Goal: Transaction & Acquisition: Purchase product/service

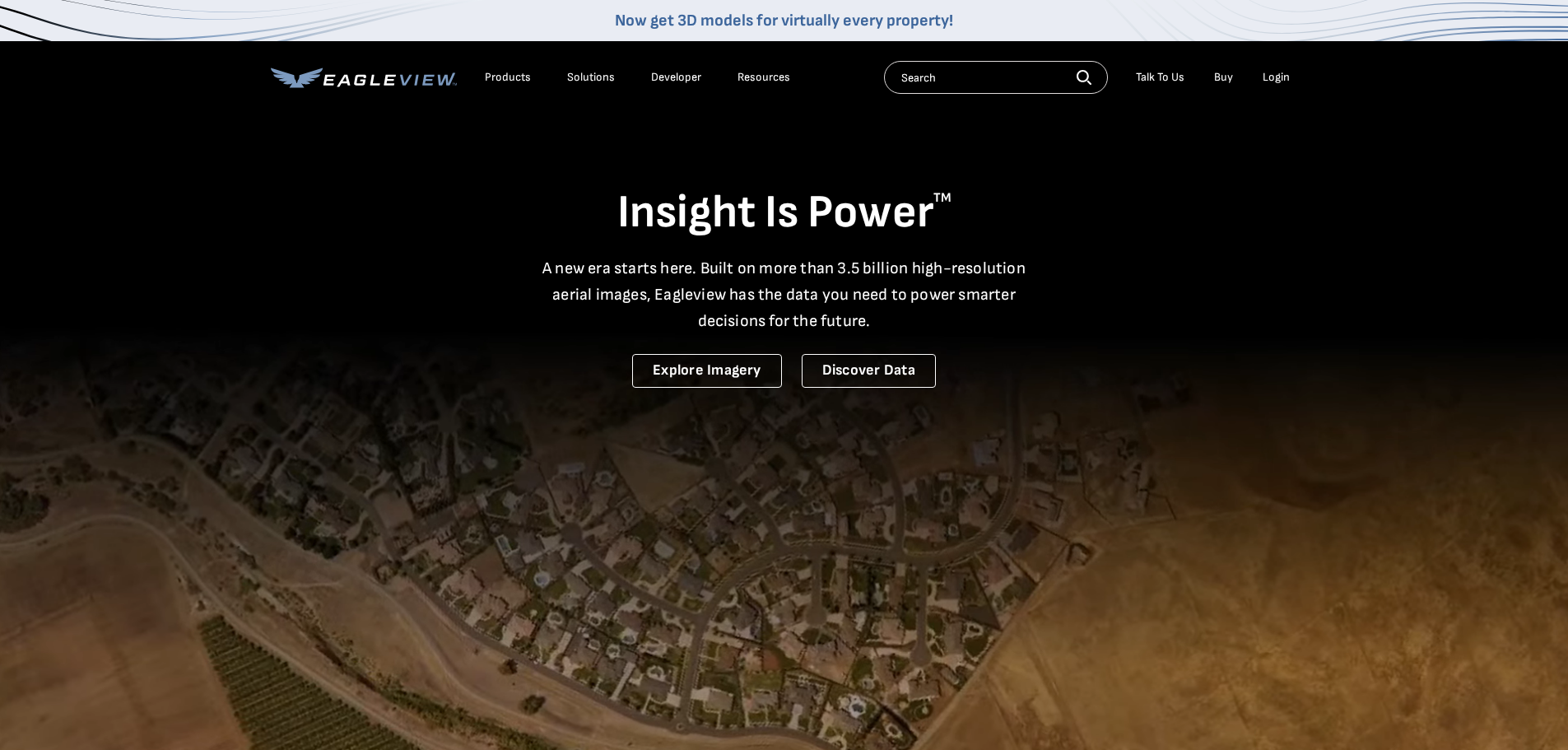
click at [1291, 79] on li "Login" at bounding box center [1276, 77] width 44 height 25
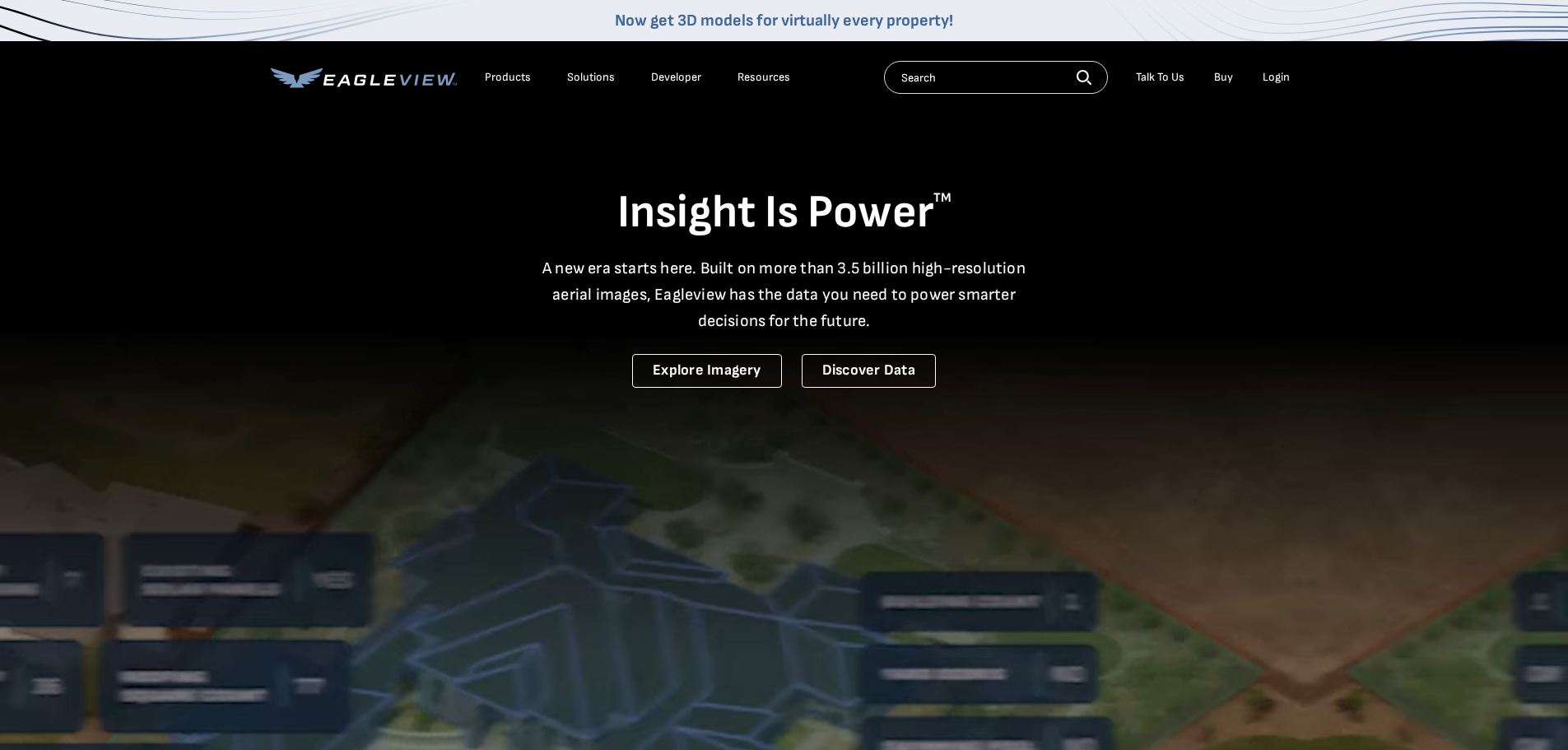
click at [1267, 81] on div "Login" at bounding box center [1276, 77] width 28 height 15
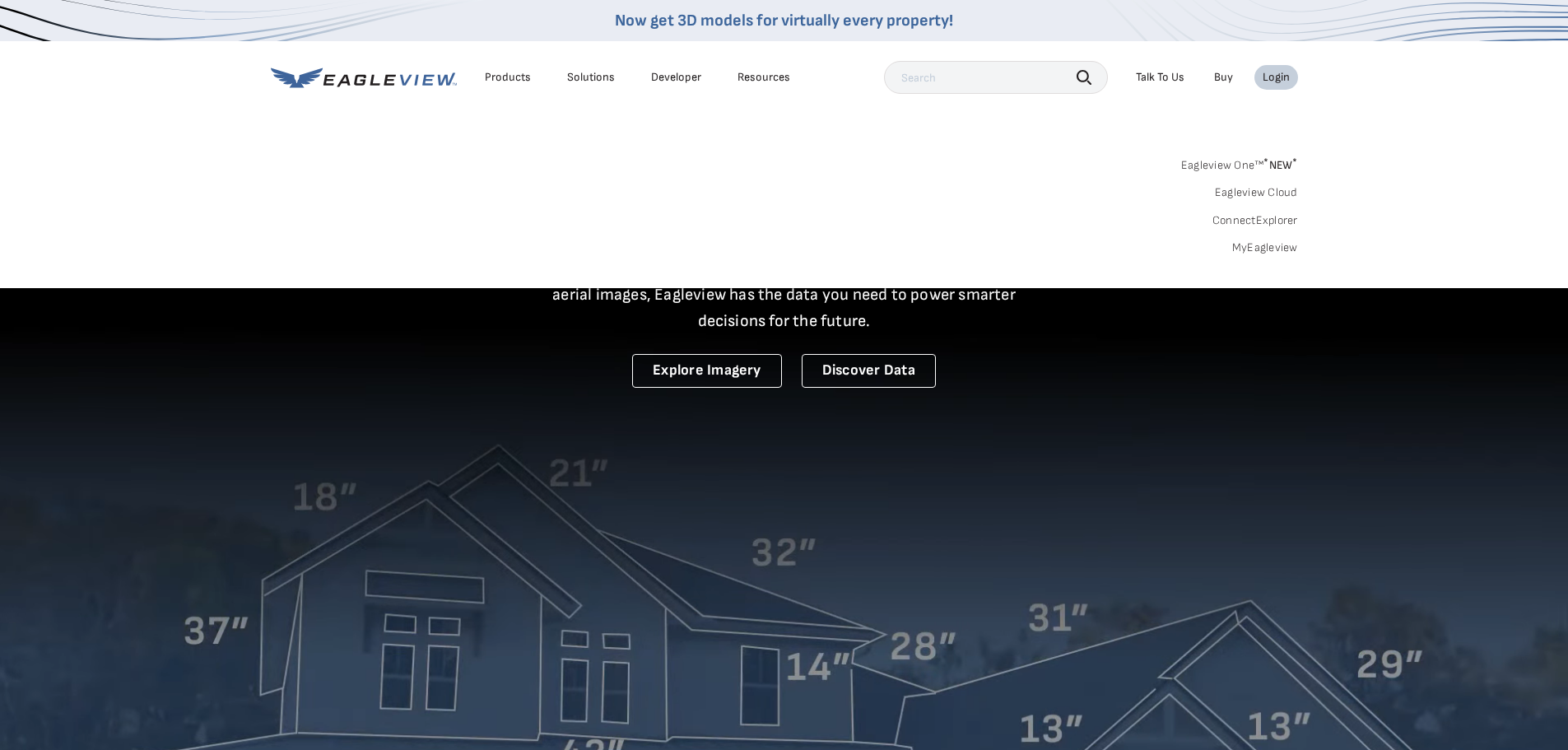
click at [1282, 244] on link "MyEagleview" at bounding box center [1265, 248] width 66 height 15
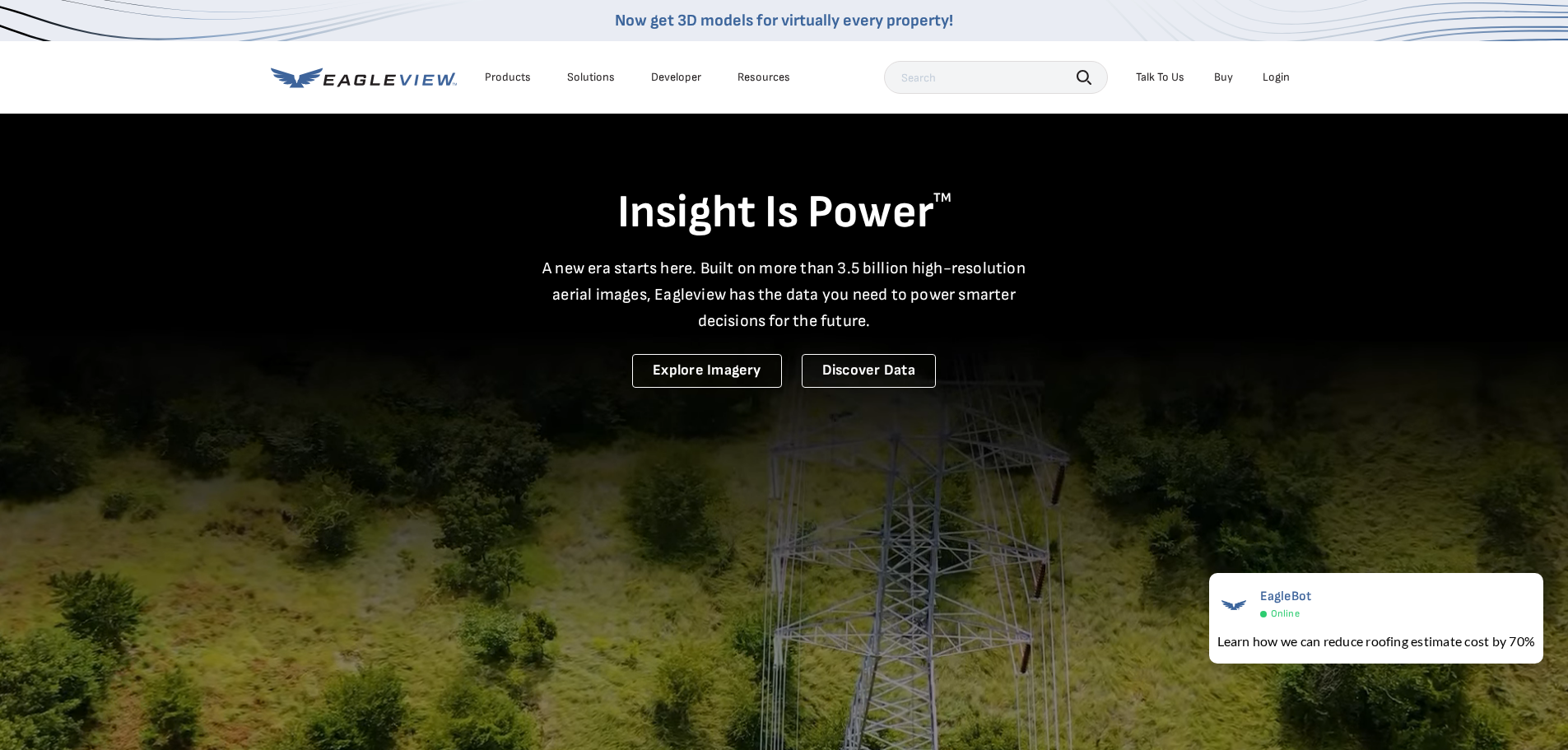
click at [1260, 86] on li "Login" at bounding box center [1276, 77] width 44 height 25
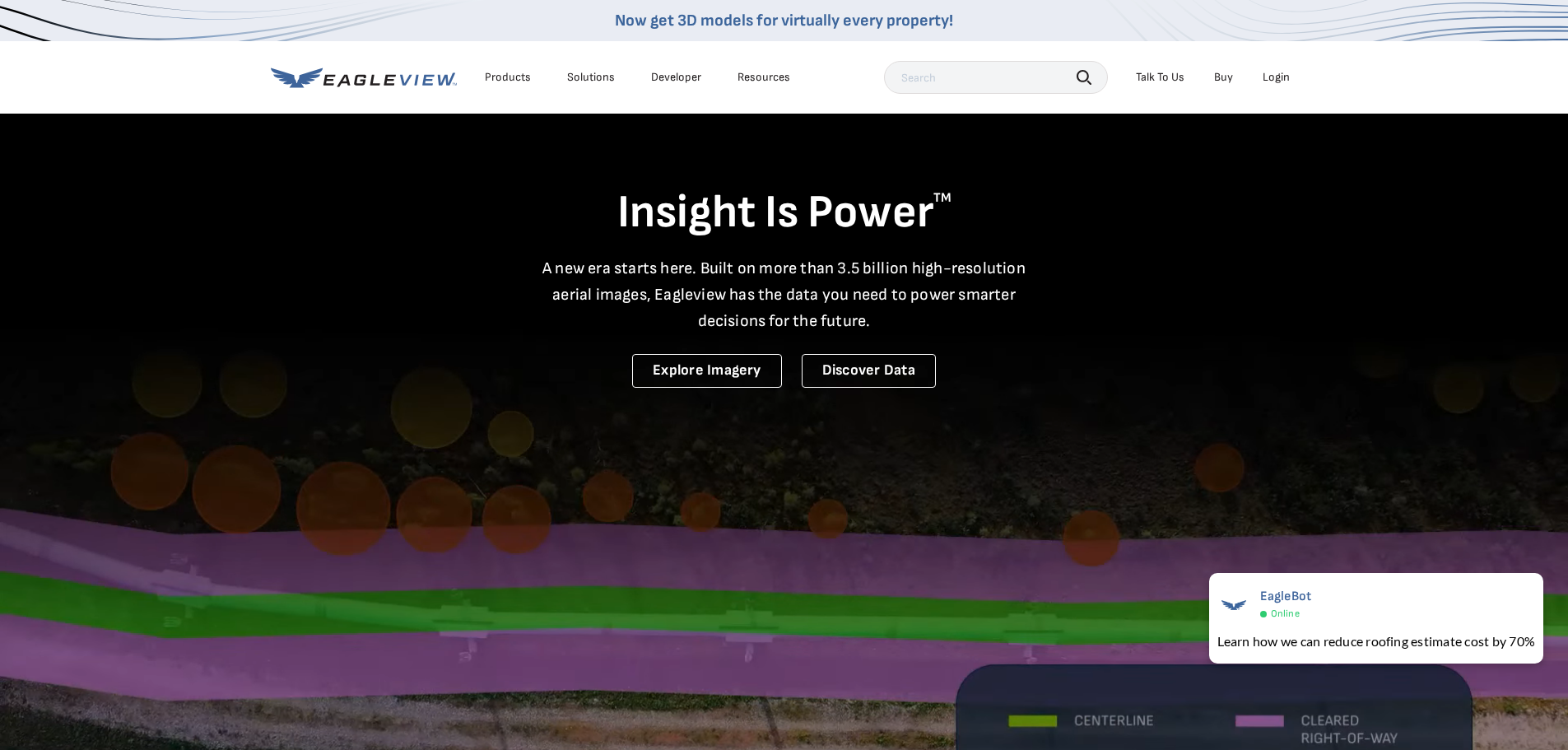
click at [1277, 75] on div "Login" at bounding box center [1276, 77] width 28 height 15
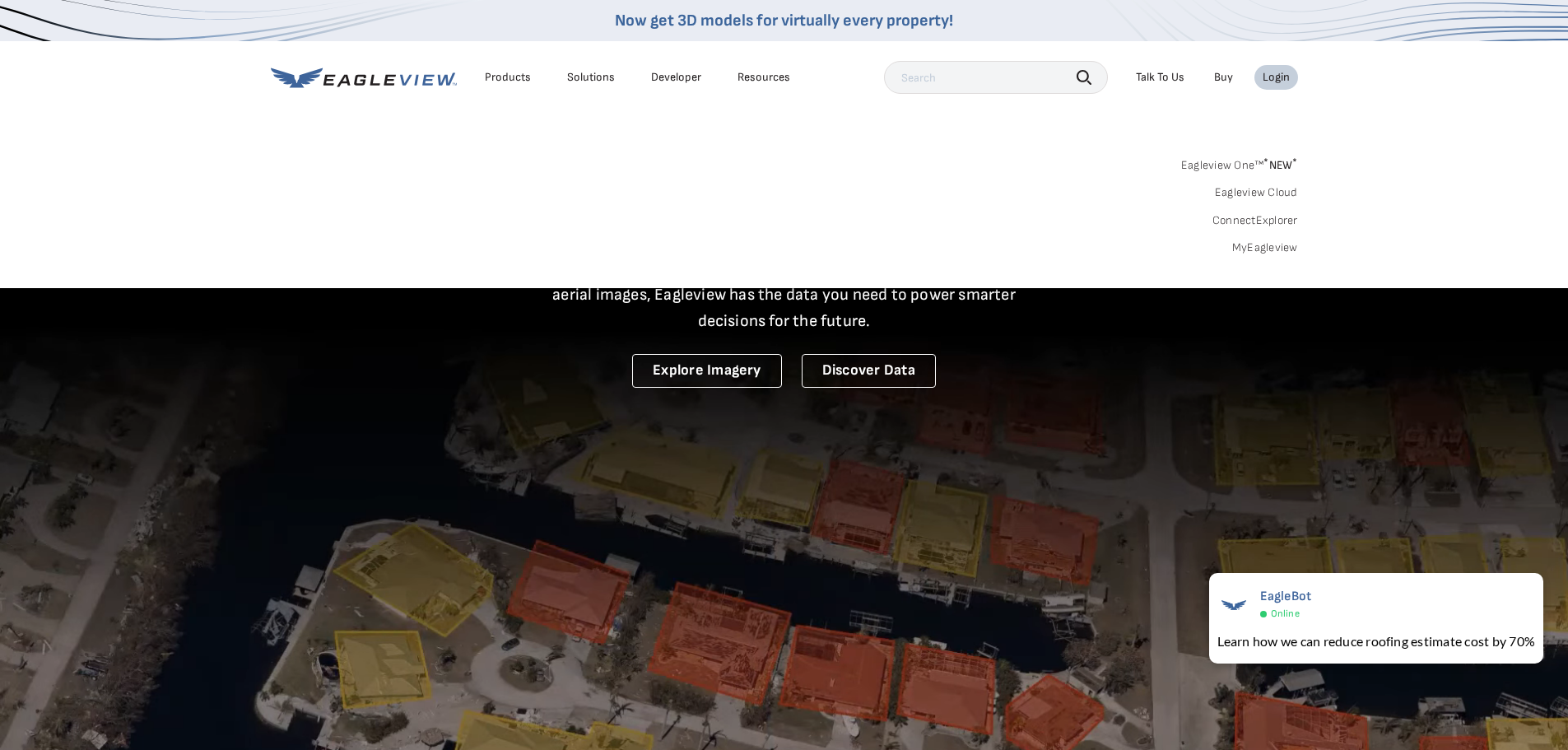
click at [1279, 241] on link "MyEagleview" at bounding box center [1265, 248] width 66 height 15
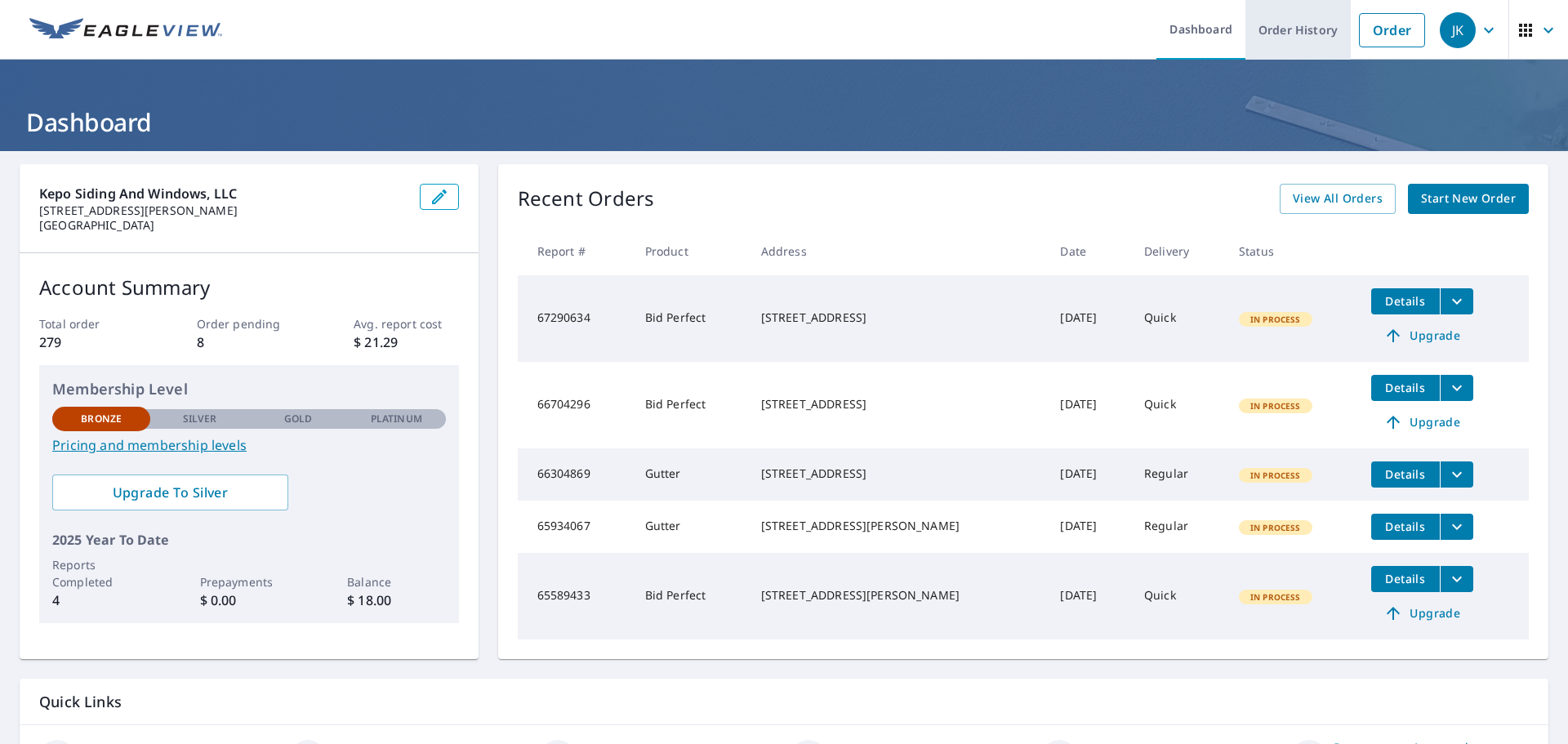
click at [1261, 41] on link "Order History" at bounding box center [1298, 29] width 105 height 59
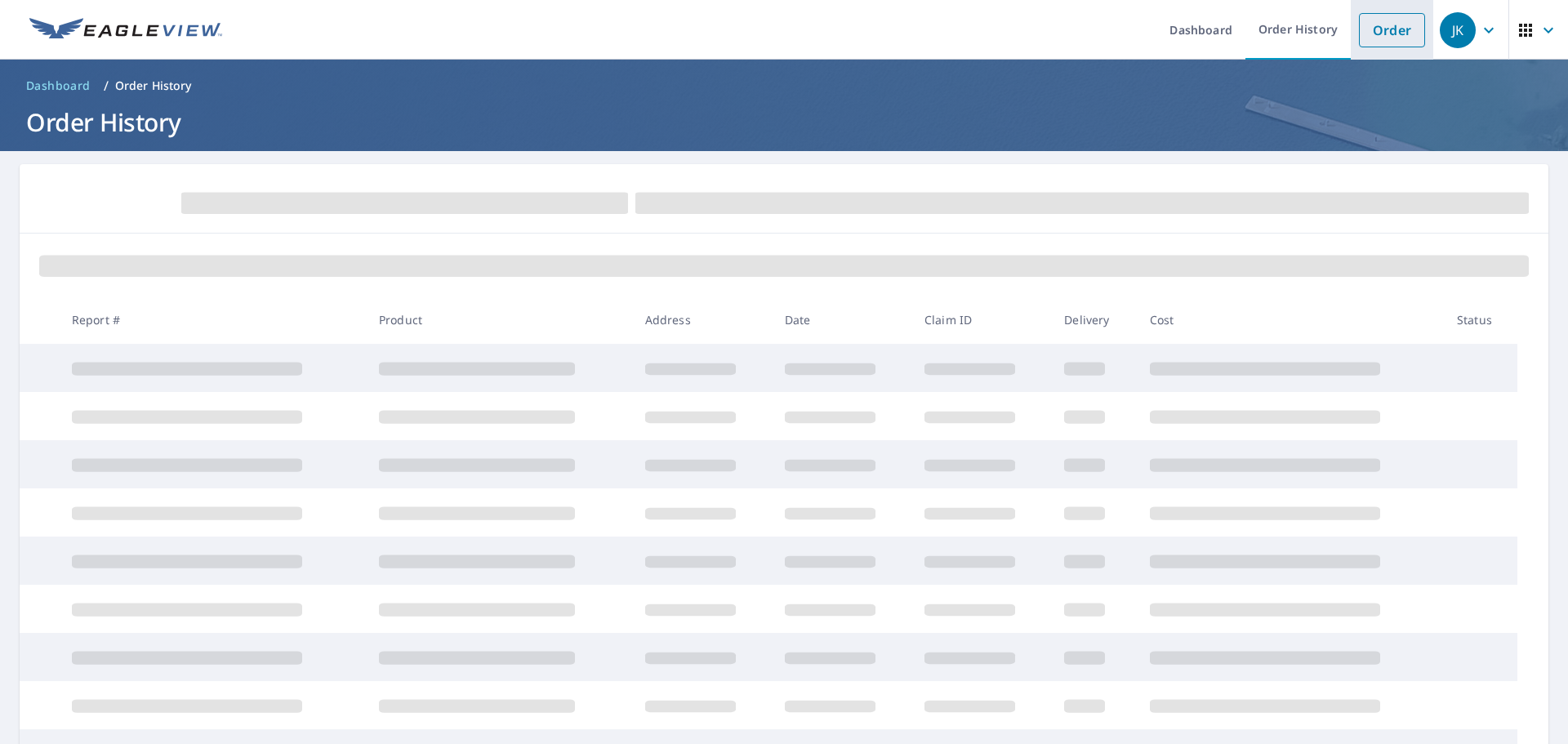
click at [1360, 34] on link "Order" at bounding box center [1392, 30] width 66 height 34
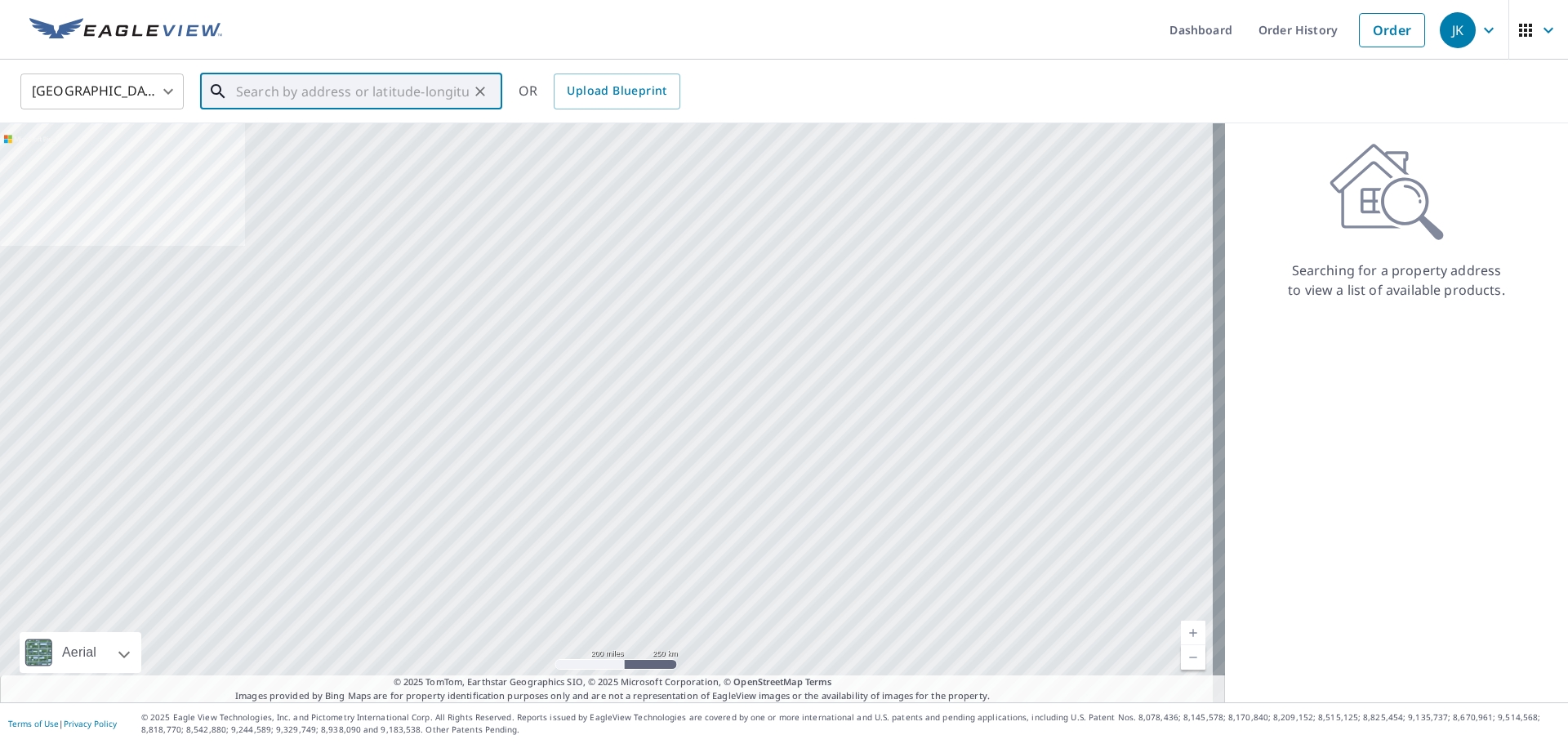
click at [313, 84] on input "text" at bounding box center [352, 92] width 233 height 46
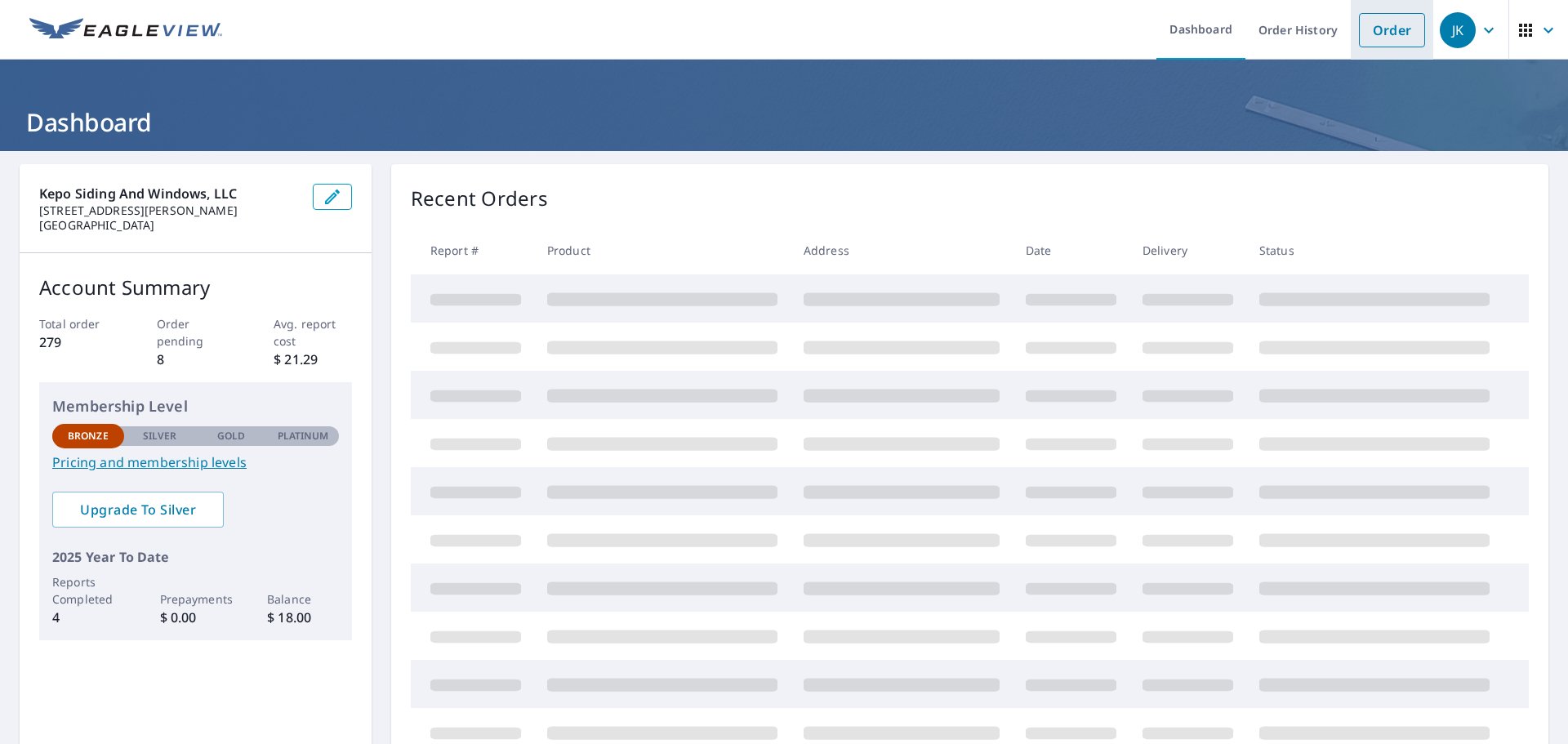
click at [1360, 31] on link "Order" at bounding box center [1392, 30] width 66 height 34
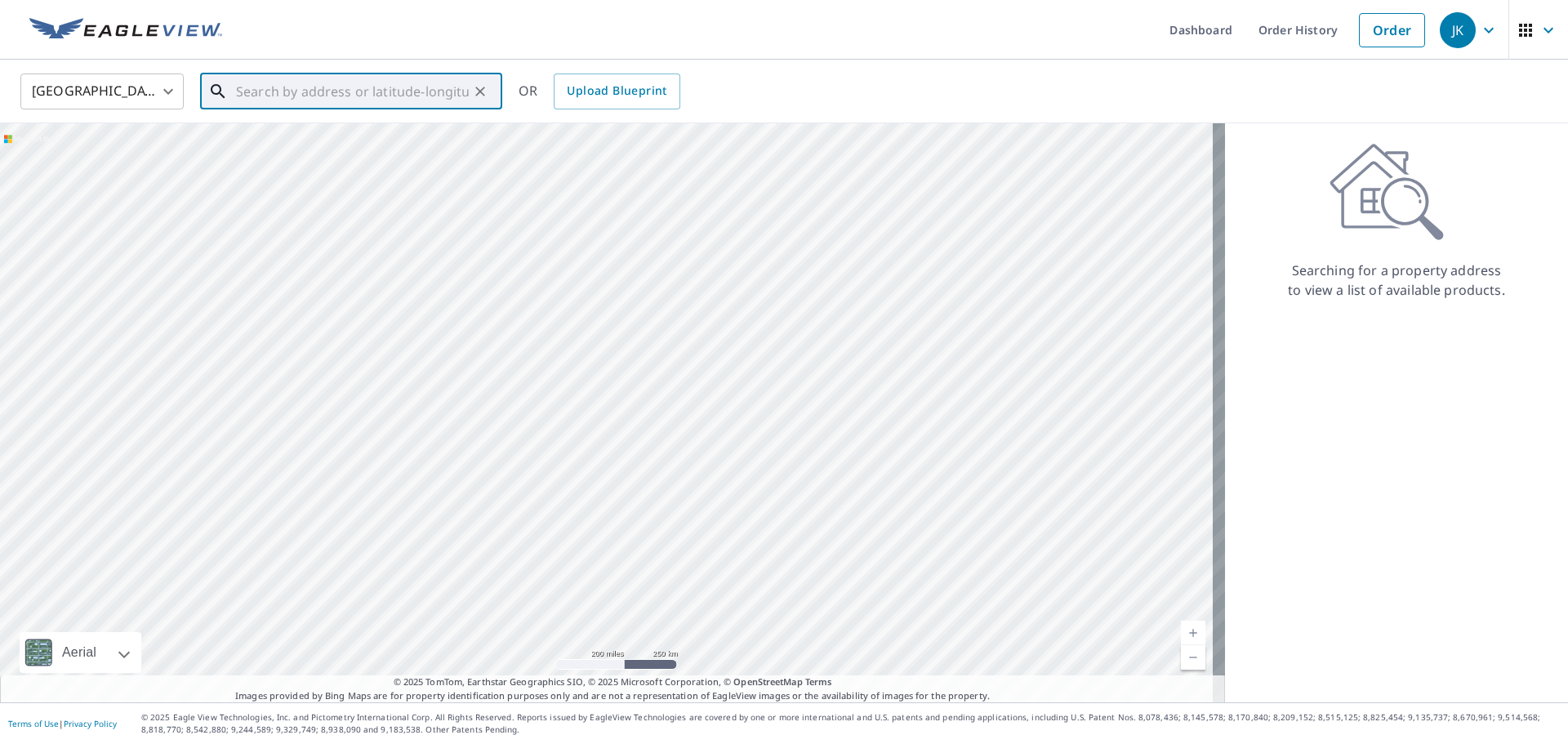
click at [364, 91] on input "text" at bounding box center [352, 92] width 233 height 46
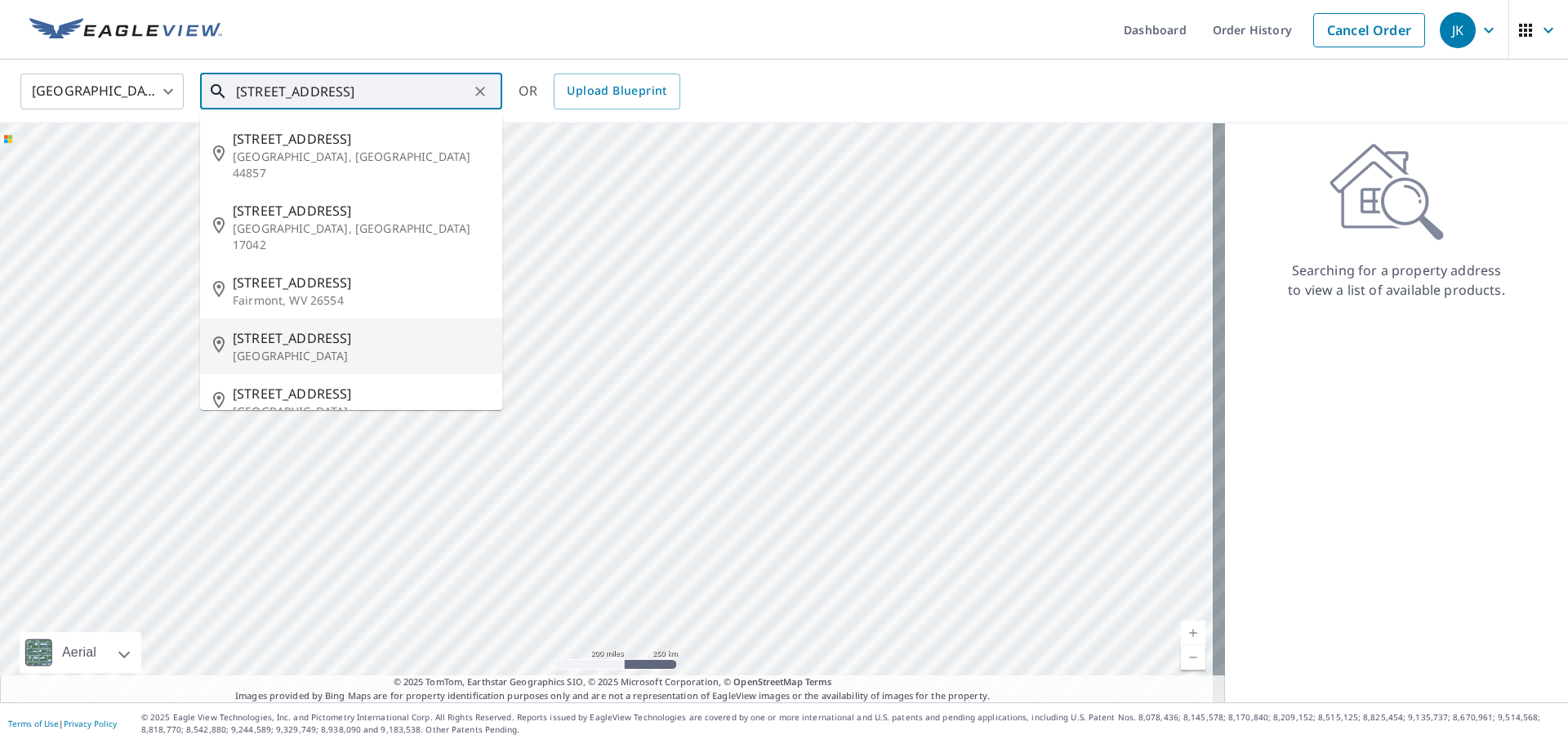
click at [354, 348] on p "[GEOGRAPHIC_DATA]" at bounding box center [361, 356] width 256 height 16
type input "[STREET_ADDRESS][PERSON_NAME]"
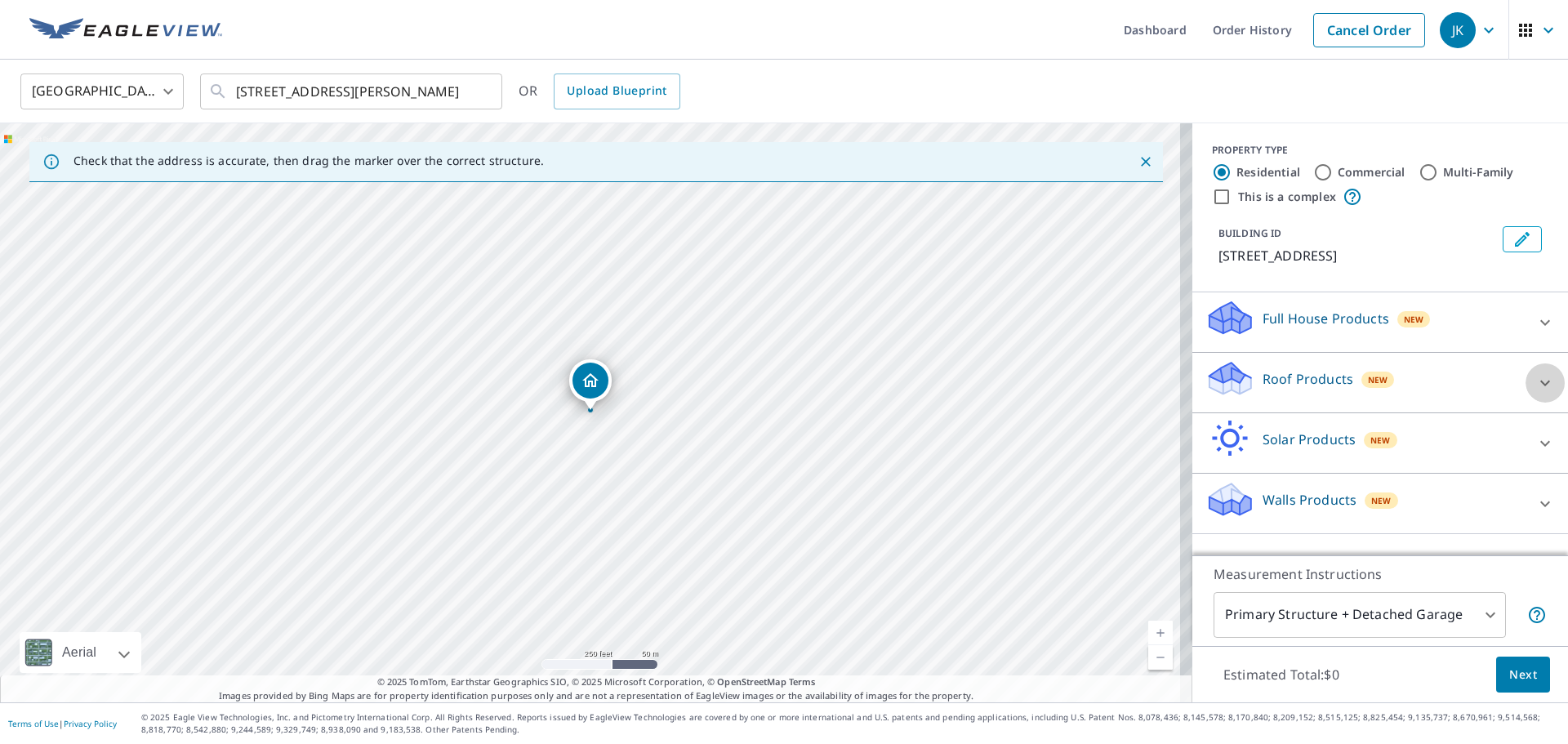
click at [1541, 383] on icon at bounding box center [1545, 383] width 10 height 5
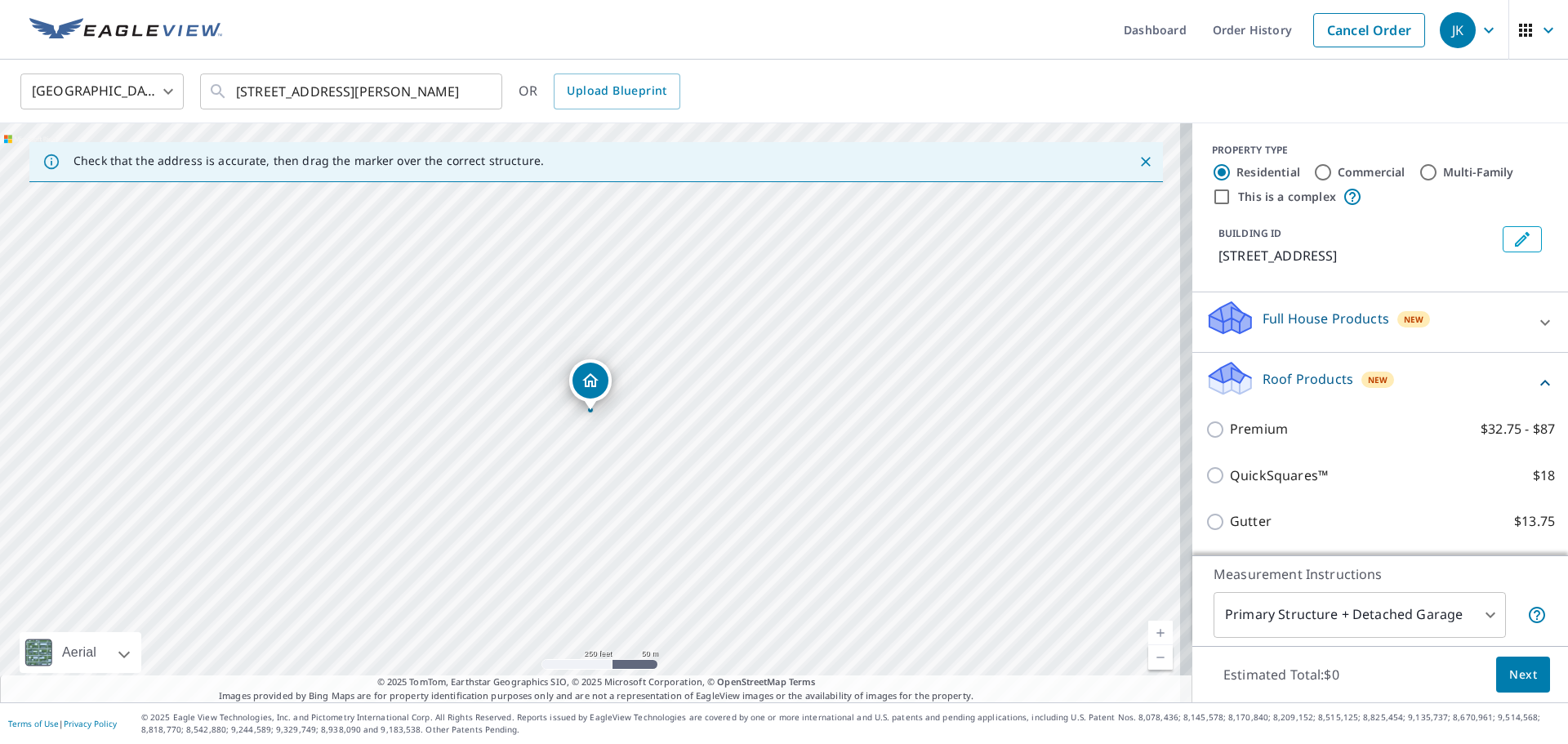
scroll to position [81, 0]
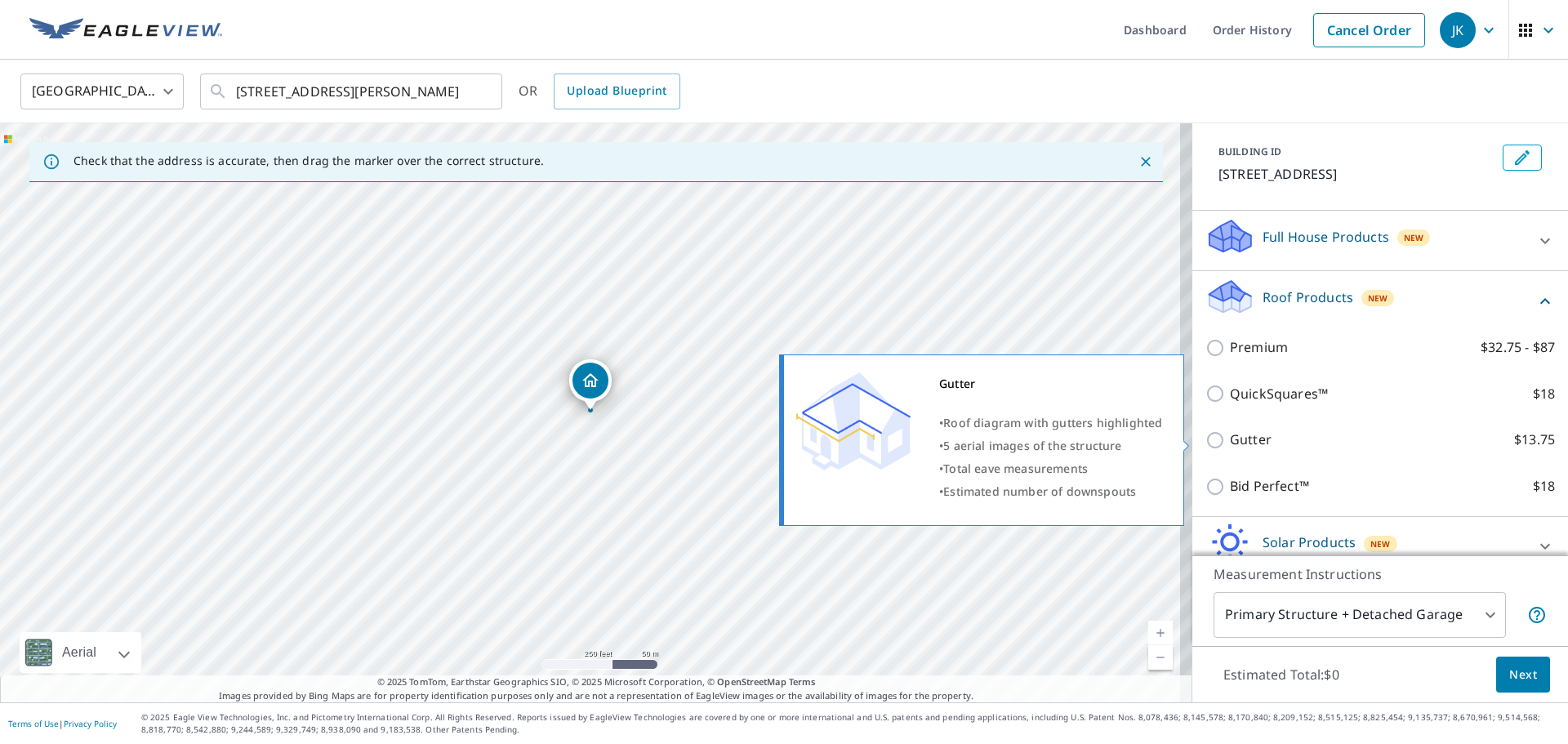
click at [1206, 439] on input "Gutter $13.75" at bounding box center [1218, 440] width 25 height 19
checkbox input "true"
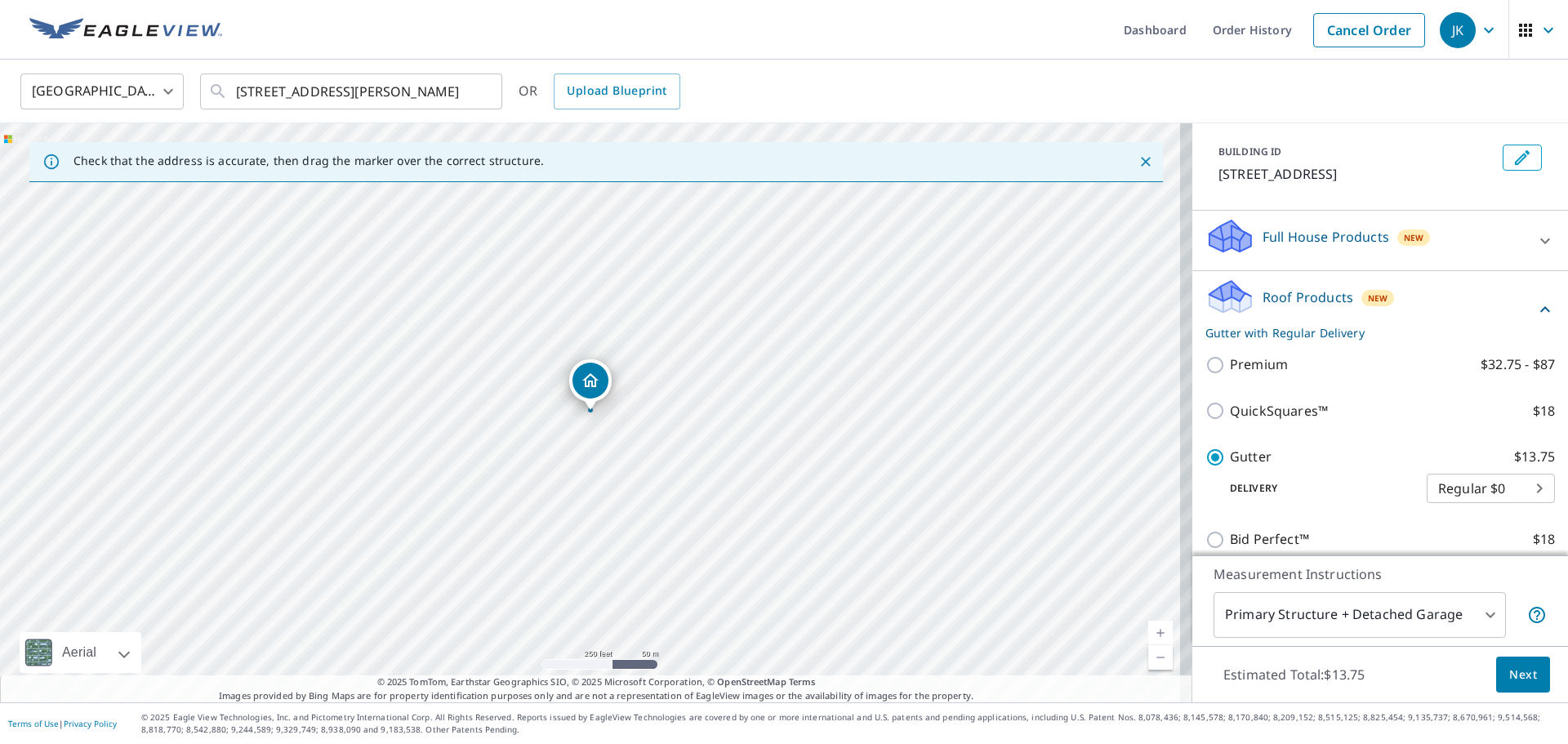
click at [1512, 682] on span "Next" at bounding box center [1523, 675] width 27 height 20
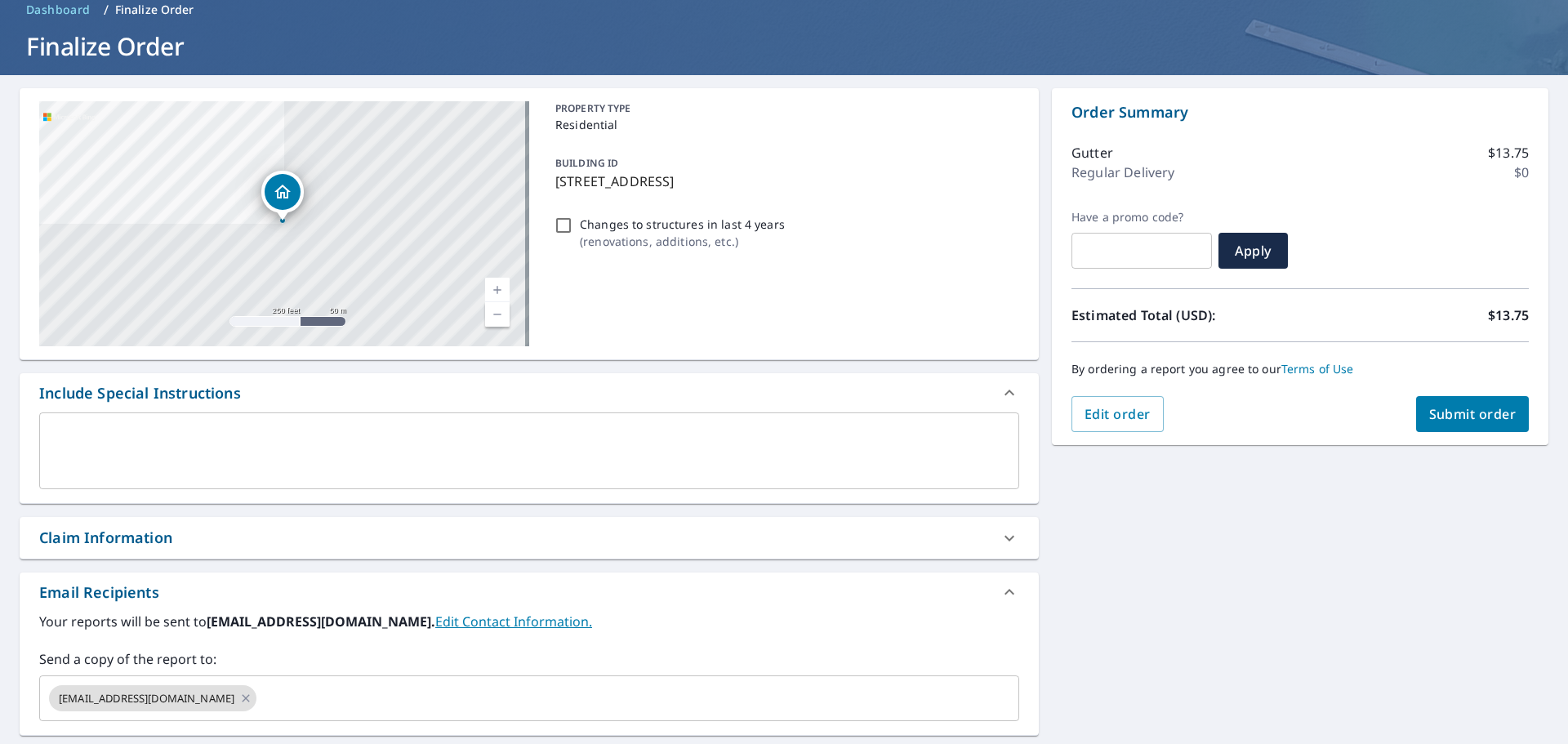
scroll to position [66, 0]
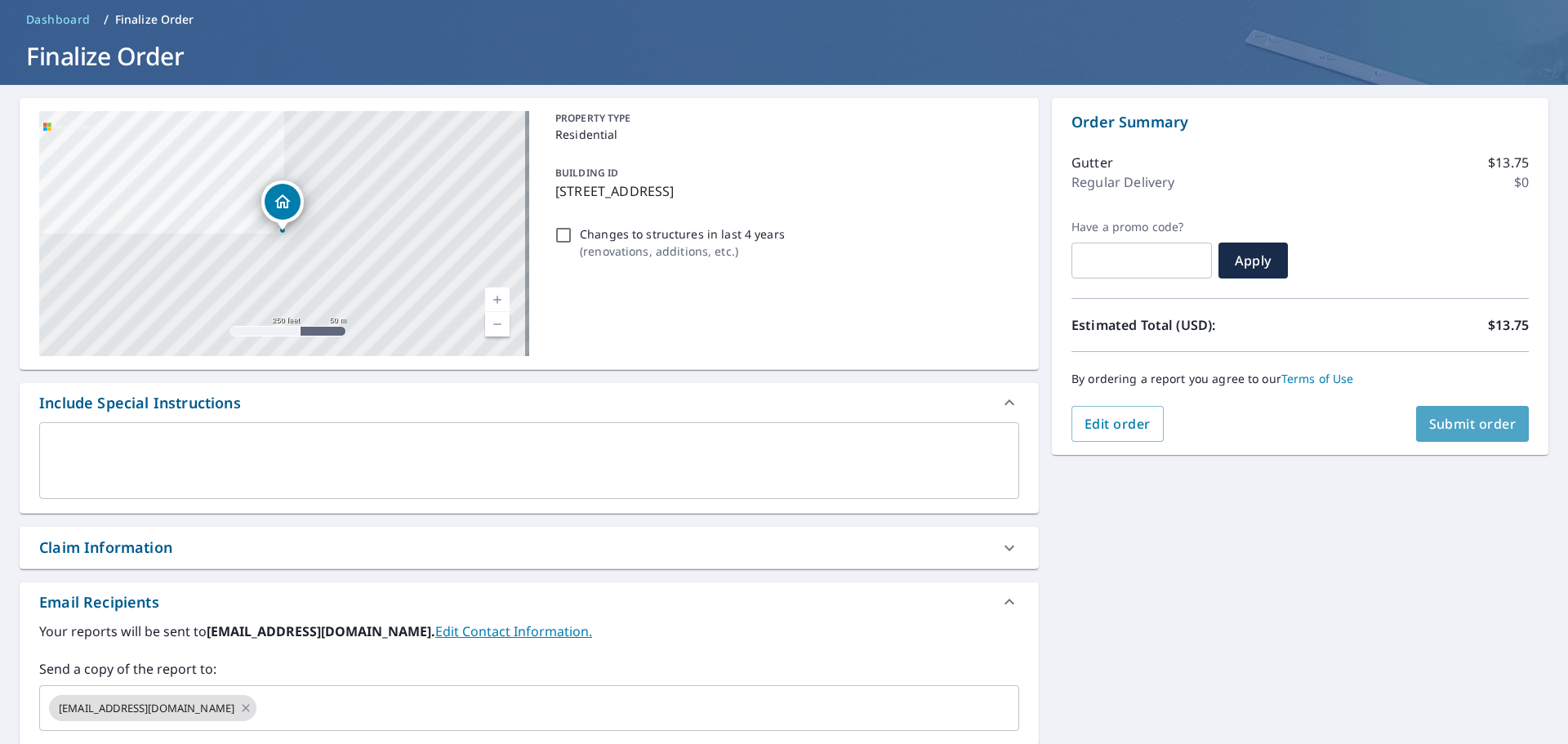
click at [1475, 431] on span "Submit order" at bounding box center [1473, 424] width 87 height 18
checkbox input "true"
